Goal: Register for event/course

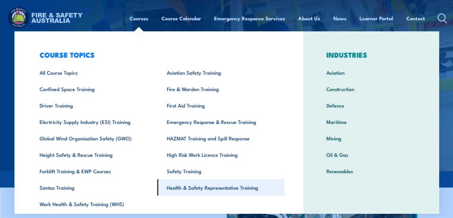
click at [209, 187] on link "Health & Safety Representative Training" at bounding box center [220, 187] width 127 height 16
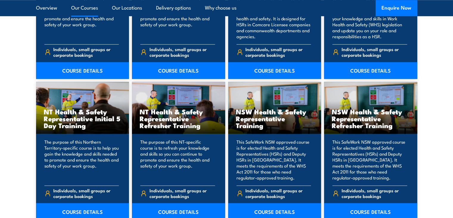
scroll to position [596, 0]
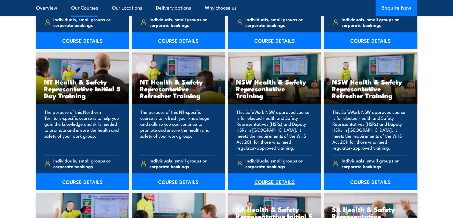
click at [277, 181] on link "COURSE DETAILS" at bounding box center [274, 181] width 93 height 17
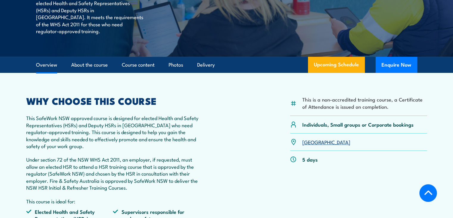
scroll to position [119, 0]
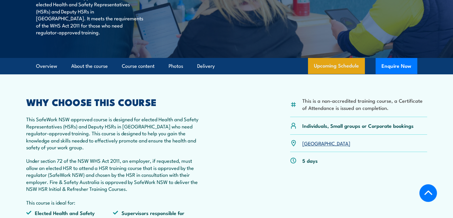
click at [324, 71] on link "Upcoming Schedule" at bounding box center [336, 66] width 57 height 16
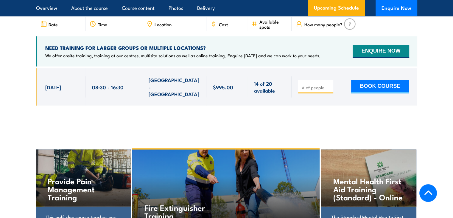
scroll to position [1136, 0]
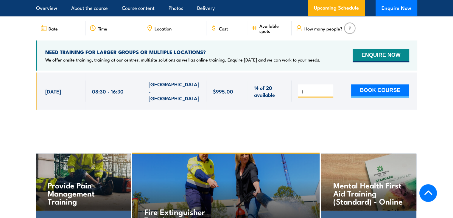
type input "1"
click at [329, 89] on input "1" at bounding box center [317, 92] width 30 height 6
click at [314, 105] on div "1" at bounding box center [227, 95] width 382 height 46
click at [362, 84] on button "BOOK COURSE" at bounding box center [380, 90] width 58 height 13
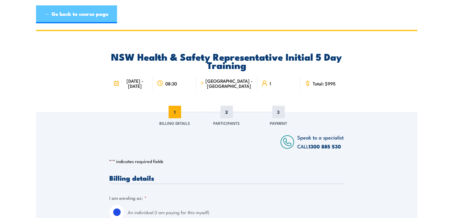
click at [74, 13] on link "← Go back to course page" at bounding box center [76, 14] width 81 height 18
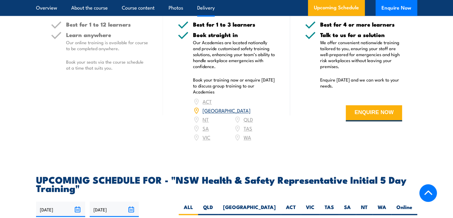
scroll to position [898, 0]
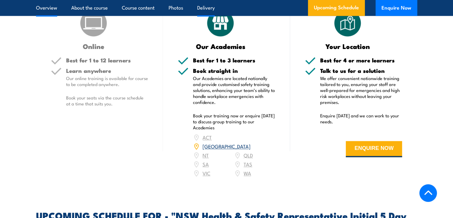
click at [48, 8] on link "Overview" at bounding box center [46, 8] width 21 height 16
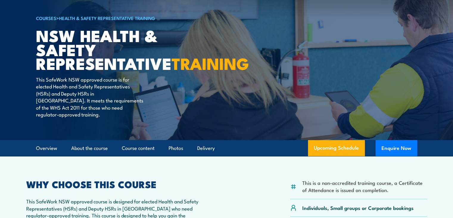
scroll to position [14, 0]
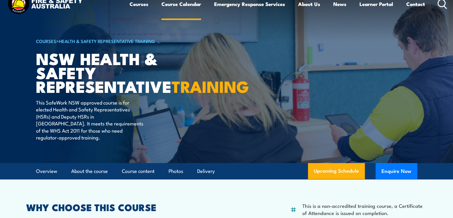
click at [175, 3] on link "Course Calendar" at bounding box center [182, 4] width 40 height 16
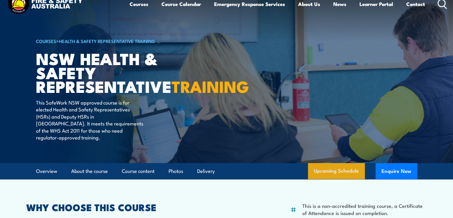
click at [338, 179] on link "Upcoming Schedule" at bounding box center [336, 171] width 57 height 16
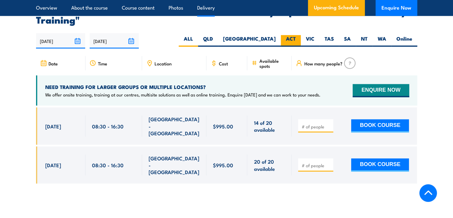
scroll to position [1106, 0]
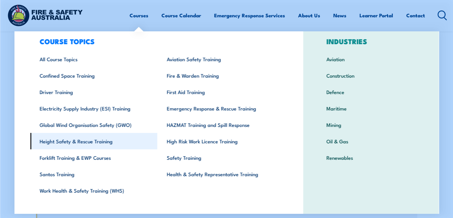
scroll to position [21, 0]
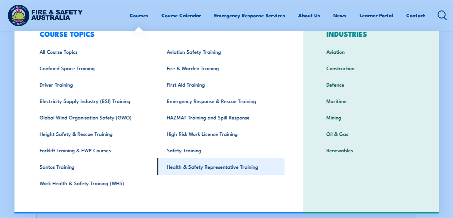
click at [203, 168] on link "Health & Safety Representative Training" at bounding box center [220, 166] width 127 height 16
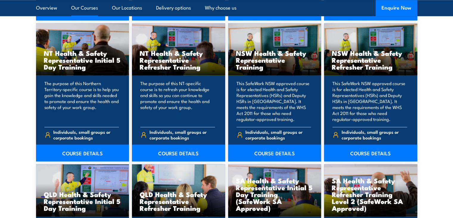
scroll to position [626, 0]
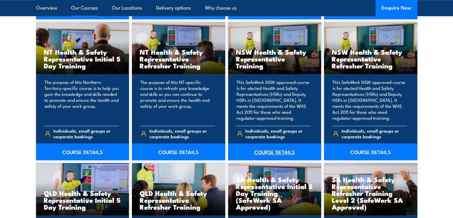
click at [274, 151] on link "COURSE DETAILS" at bounding box center [274, 151] width 93 height 17
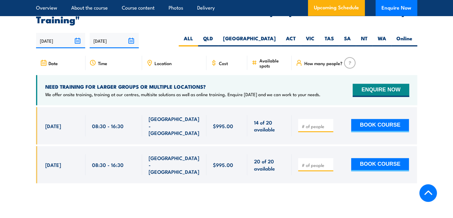
scroll to position [1103, 0]
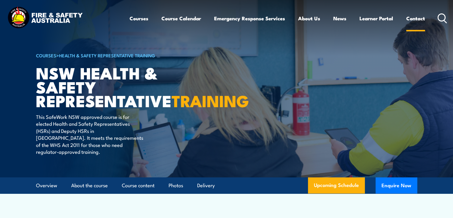
click at [413, 18] on link "Contact" at bounding box center [416, 18] width 19 height 16
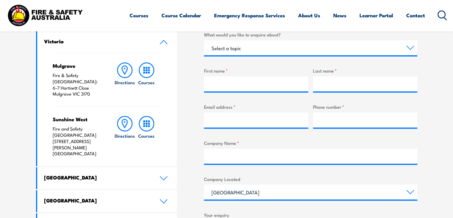
scroll to position [209, 0]
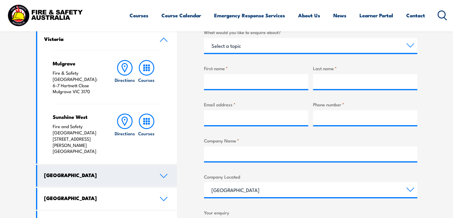
click at [163, 173] on icon at bounding box center [164, 175] width 8 height 5
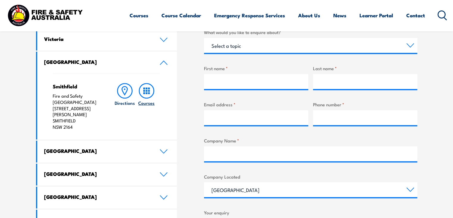
click at [148, 92] on icon at bounding box center [146, 90] width 15 height 15
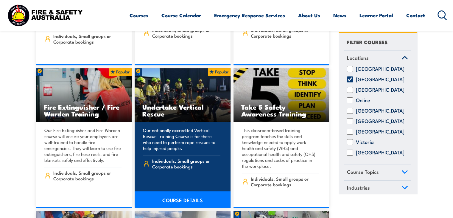
scroll to position [1341, 0]
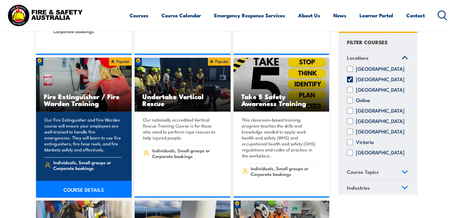
click at [81, 181] on link "COURSE DETAILS" at bounding box center [84, 189] width 96 height 17
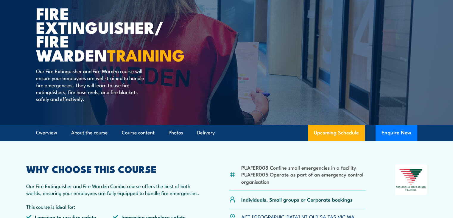
scroll to position [119, 0]
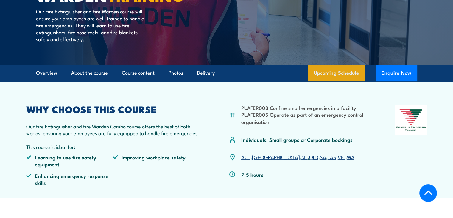
click at [343, 73] on link "Upcoming Schedule" at bounding box center [336, 73] width 57 height 16
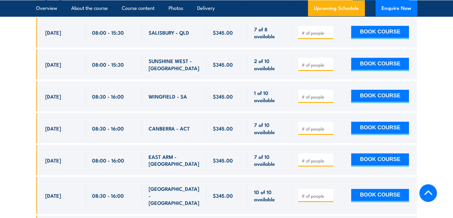
scroll to position [1306, 0]
